Goal: Navigation & Orientation: Find specific page/section

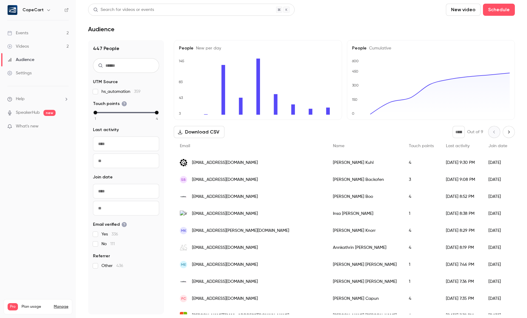
click at [44, 48] on link "Videos 2" at bounding box center [38, 46] width 76 height 13
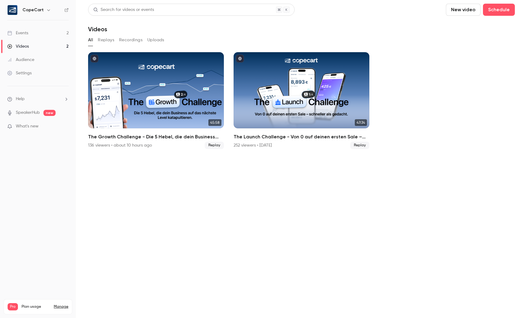
click at [43, 59] on link "Audience" at bounding box center [38, 59] width 76 height 13
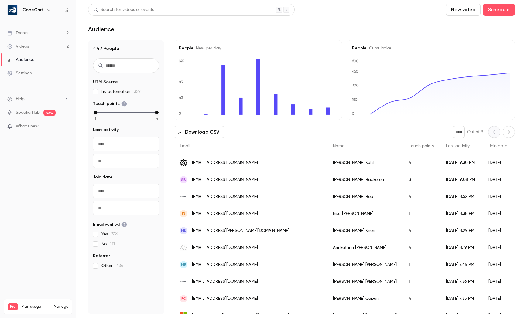
click at [53, 47] on link "Videos 2" at bounding box center [38, 46] width 76 height 13
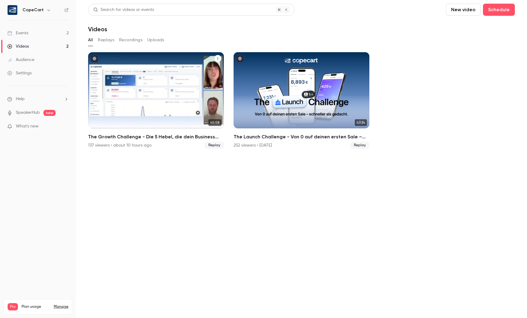
click at [170, 85] on div "The Growth Challenge - Die 5 Hebel, die dein Business auf das nächste Level kat…" at bounding box center [156, 90] width 136 height 76
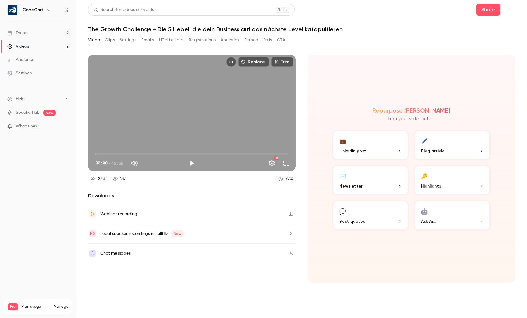
click at [196, 39] on button "Registrations" at bounding box center [202, 40] width 27 height 10
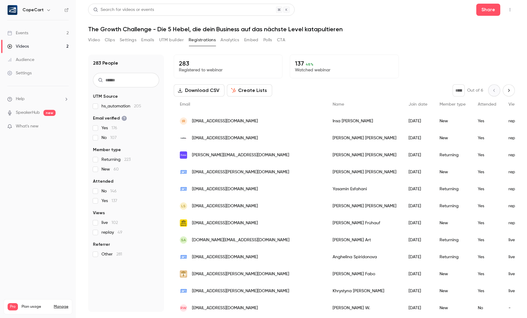
click at [32, 57] on div "Audience" at bounding box center [20, 60] width 27 height 6
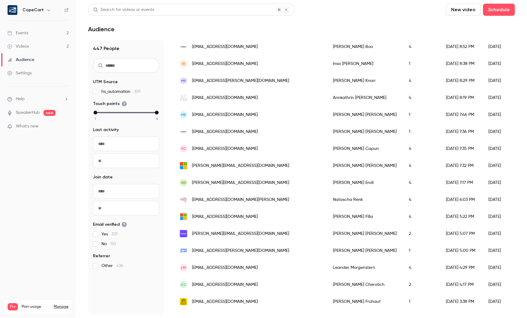
scroll to position [162, 0]
